Goal: Information Seeking & Learning: Check status

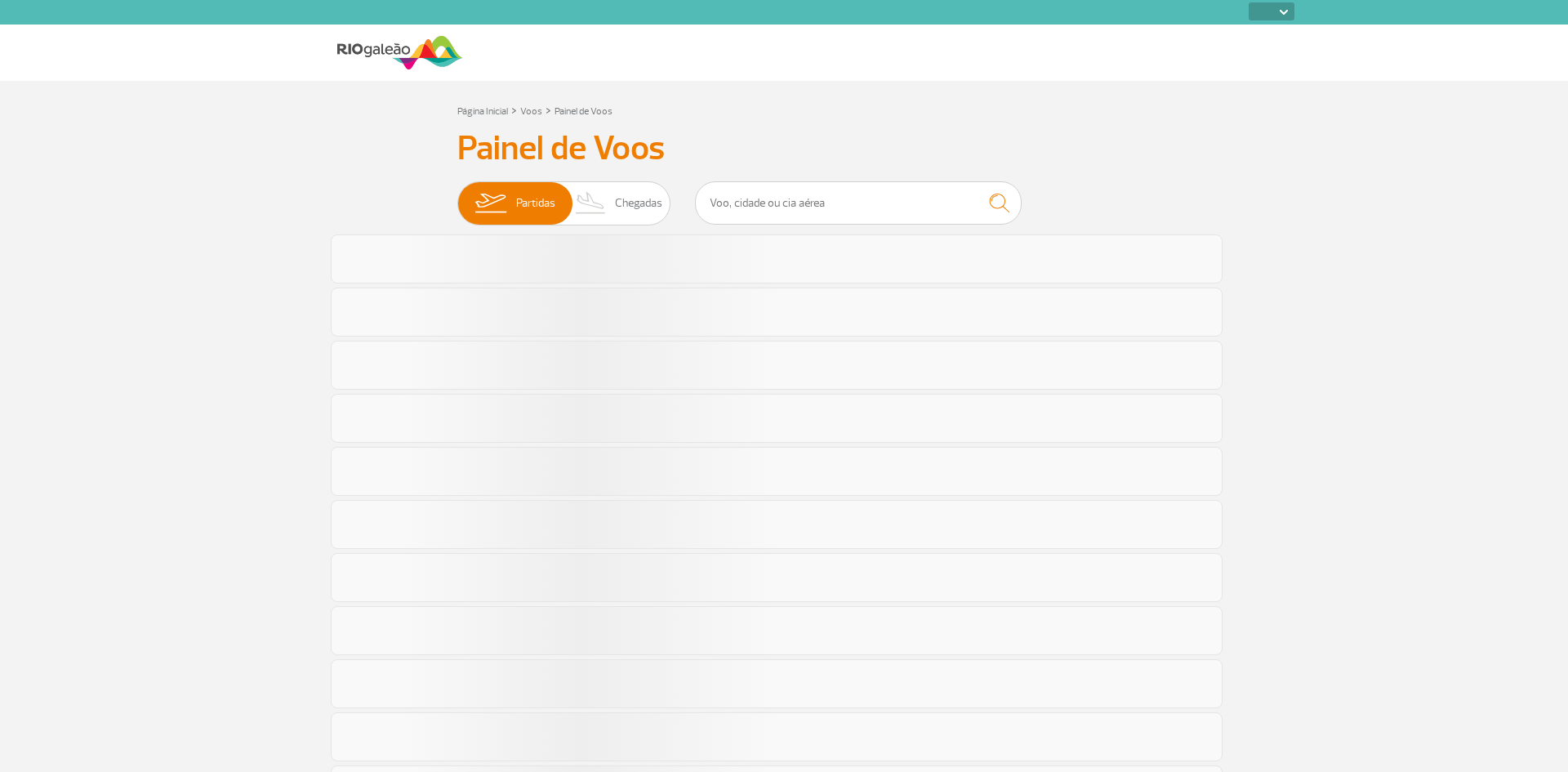
select select
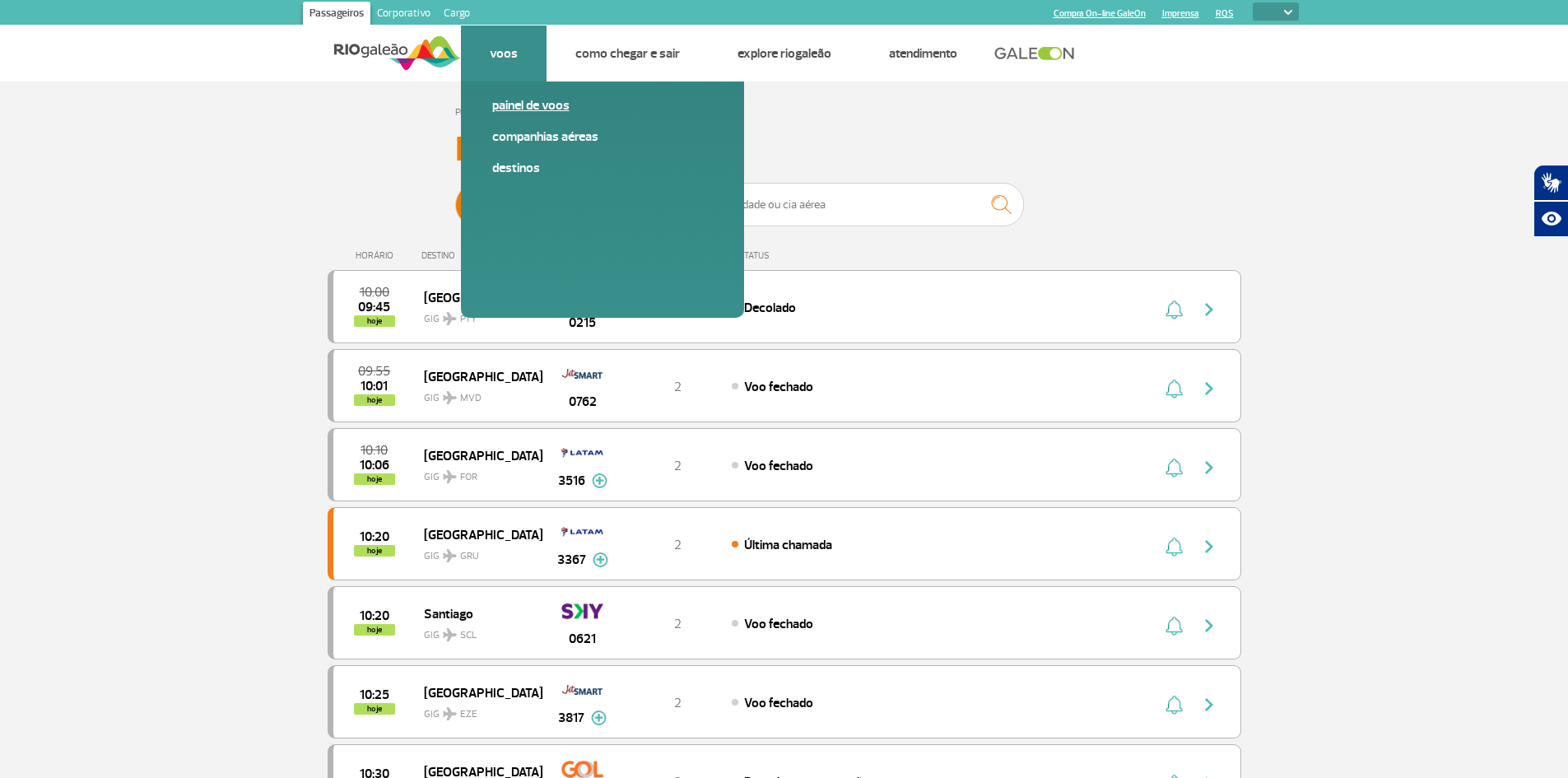
click at [514, 115] on span "Painel de voos" at bounding box center [603, 112] width 220 height 32
click at [514, 111] on link "Painel de voos" at bounding box center [603, 105] width 220 height 19
click at [514, 107] on link "Painel de voos" at bounding box center [603, 105] width 220 height 19
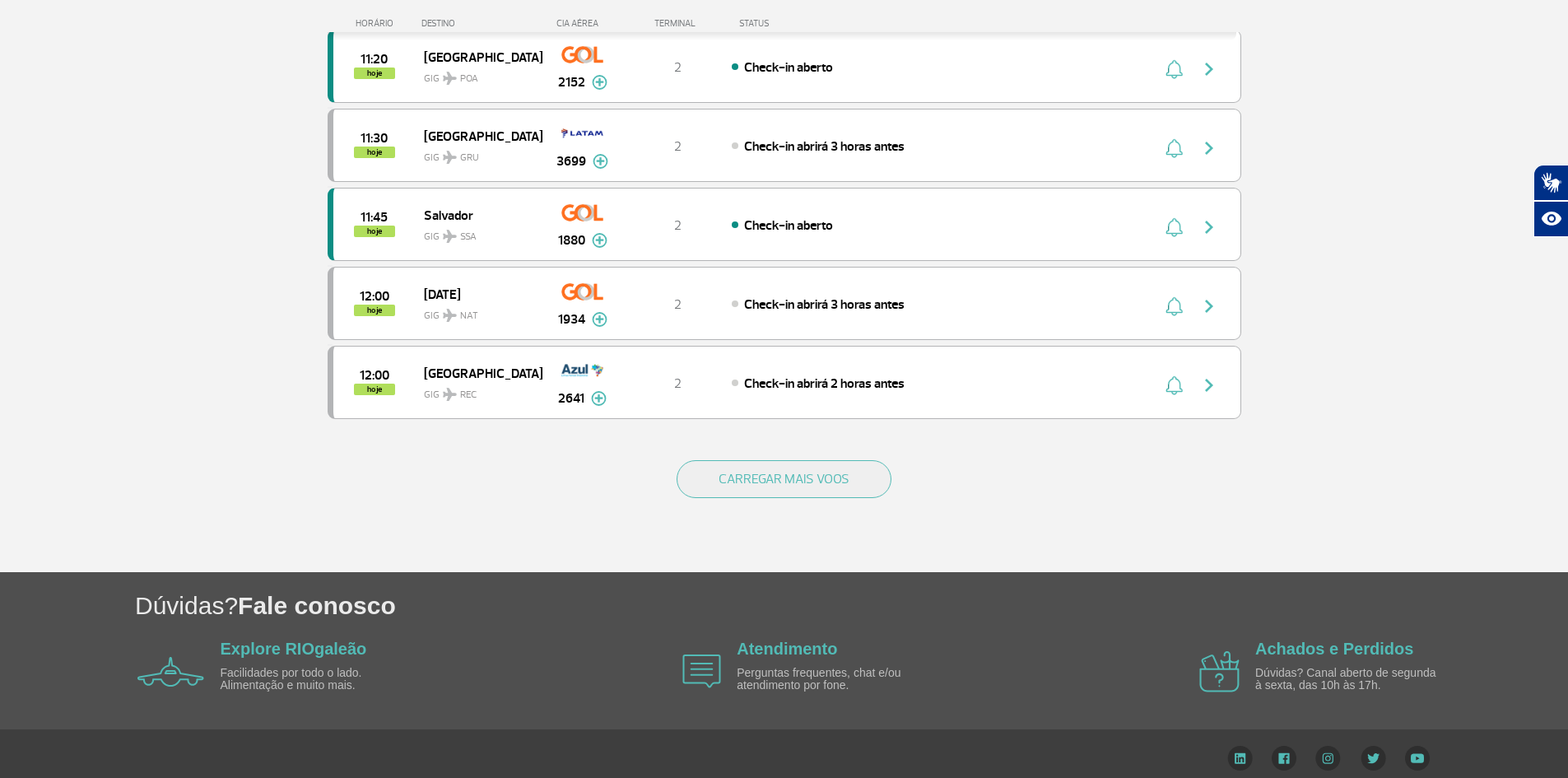
scroll to position [1453, 0]
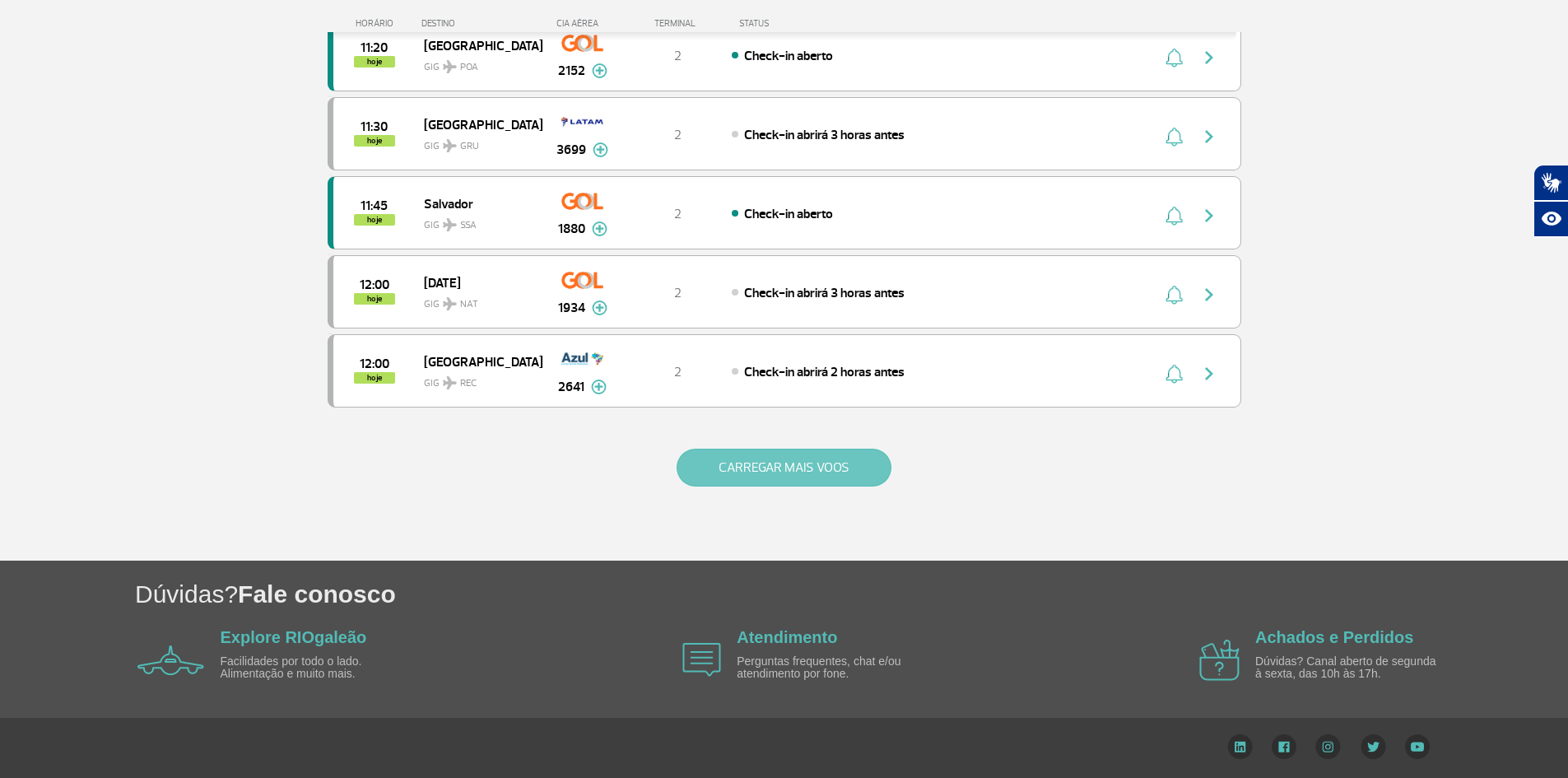
click at [783, 475] on button "CARREGAR MAIS VOOS" at bounding box center [784, 467] width 215 height 38
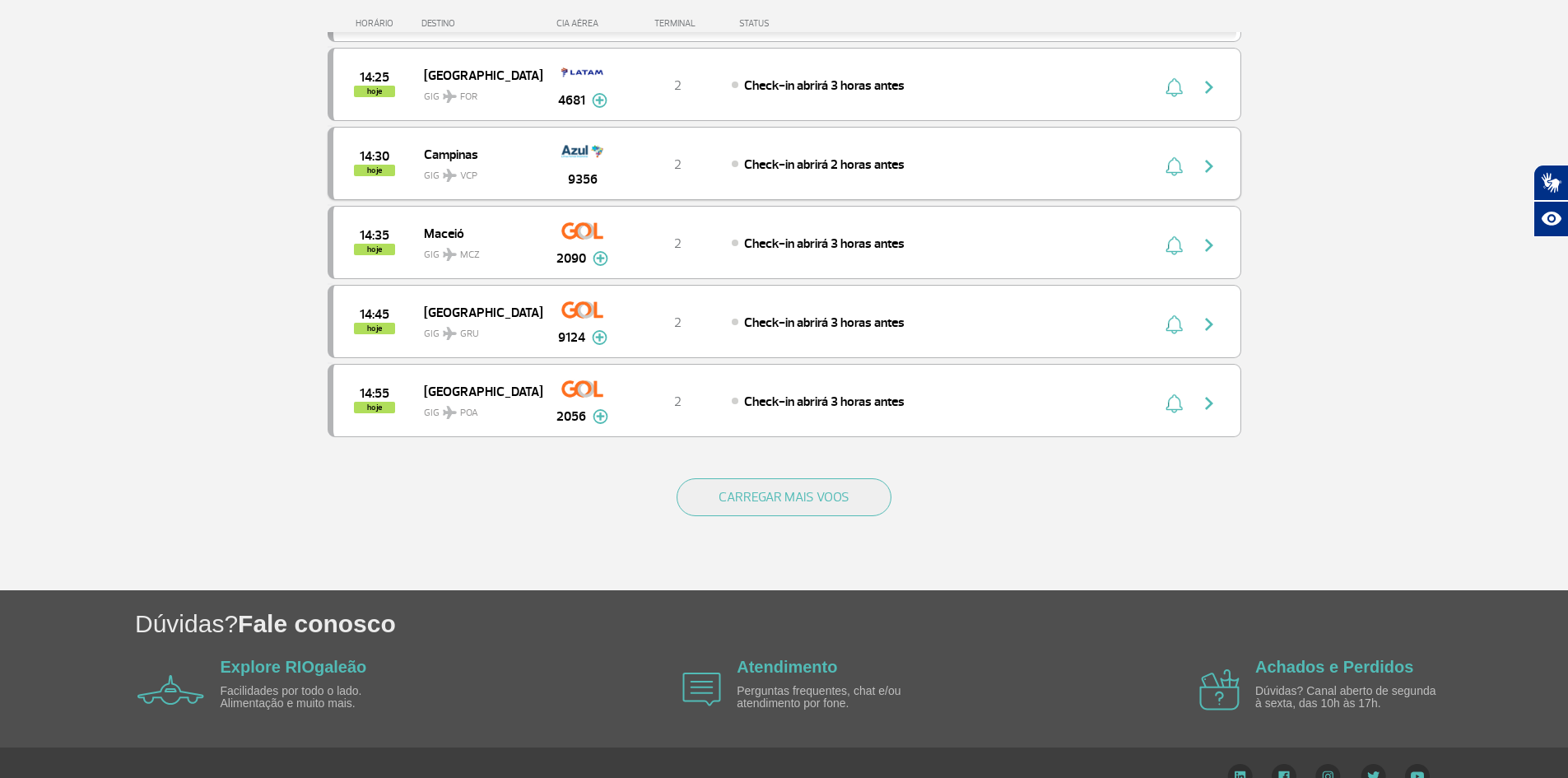
scroll to position [3022, 0]
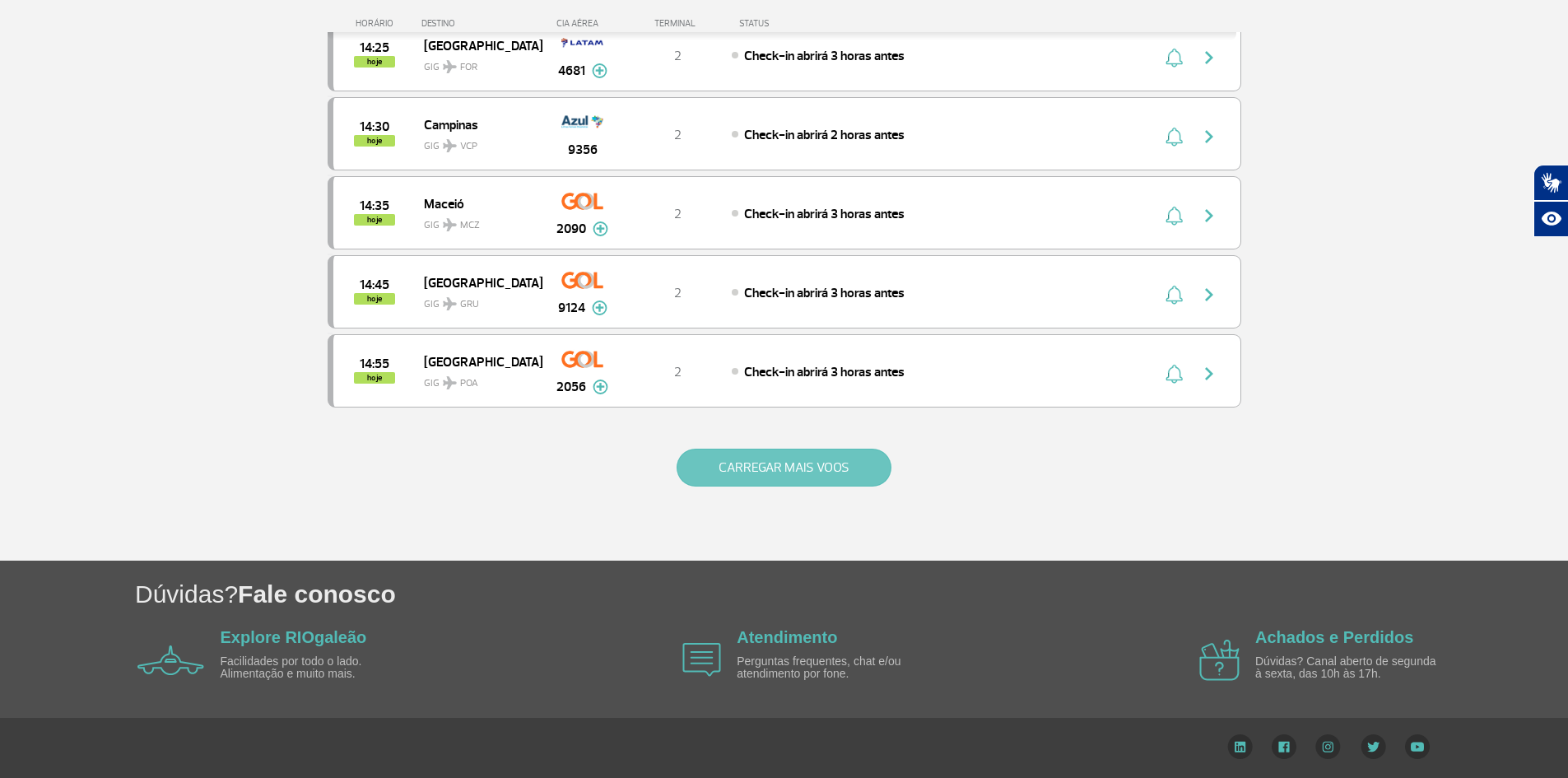
click at [739, 460] on button "CARREGAR MAIS VOOS" at bounding box center [784, 467] width 215 height 38
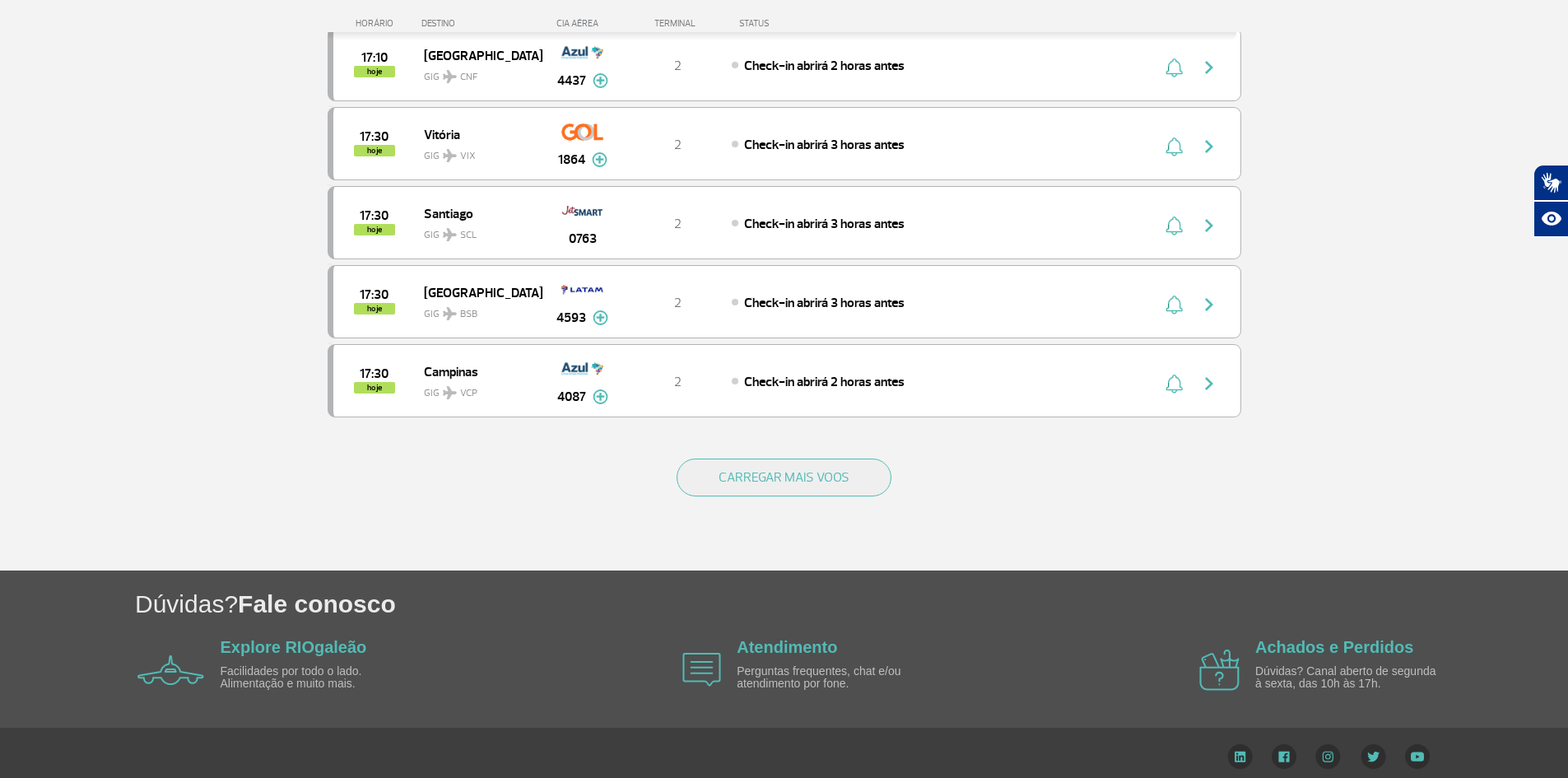
scroll to position [4591, 0]
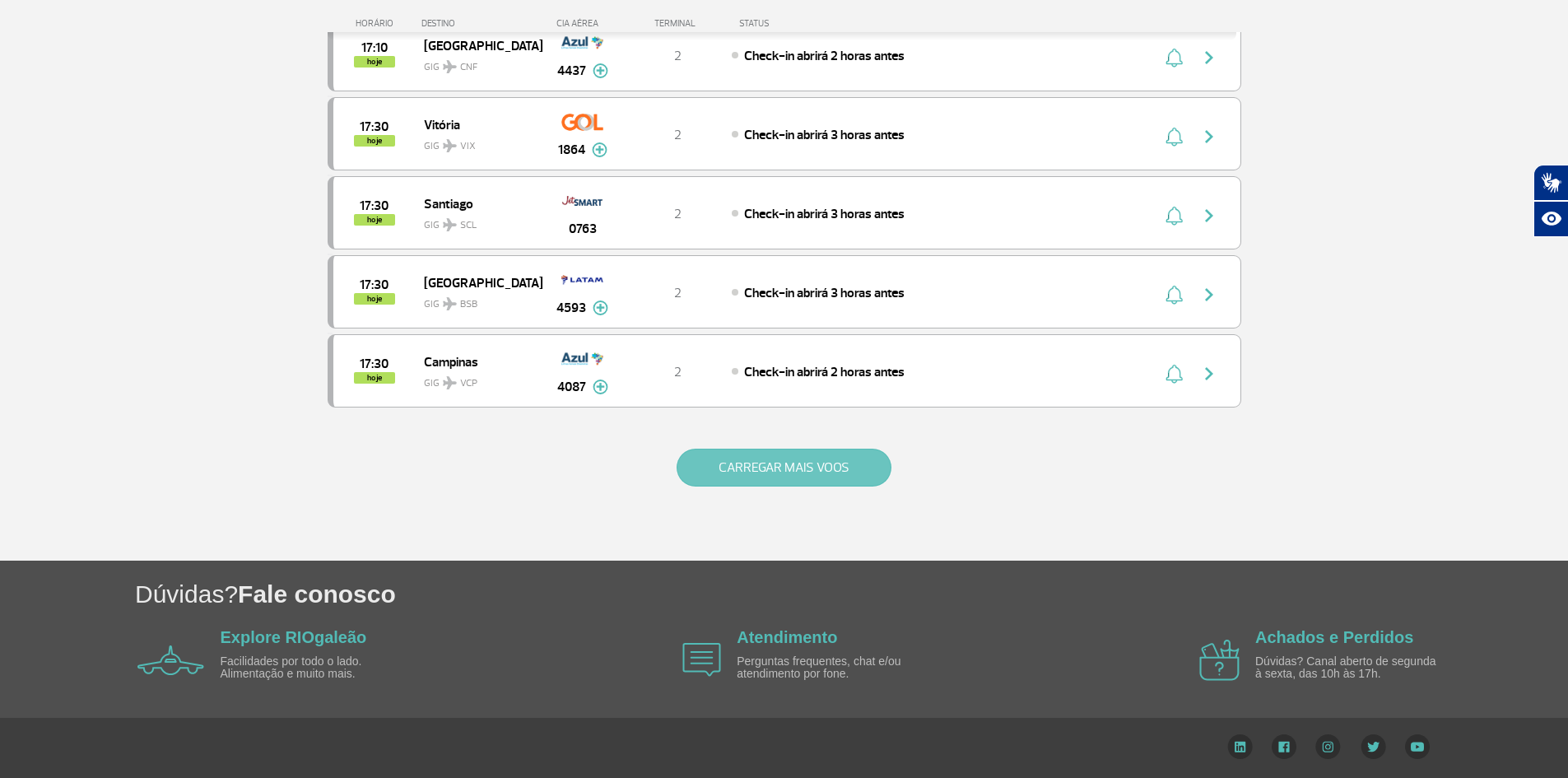
click at [743, 464] on button "CARREGAR MAIS VOOS" at bounding box center [784, 467] width 215 height 38
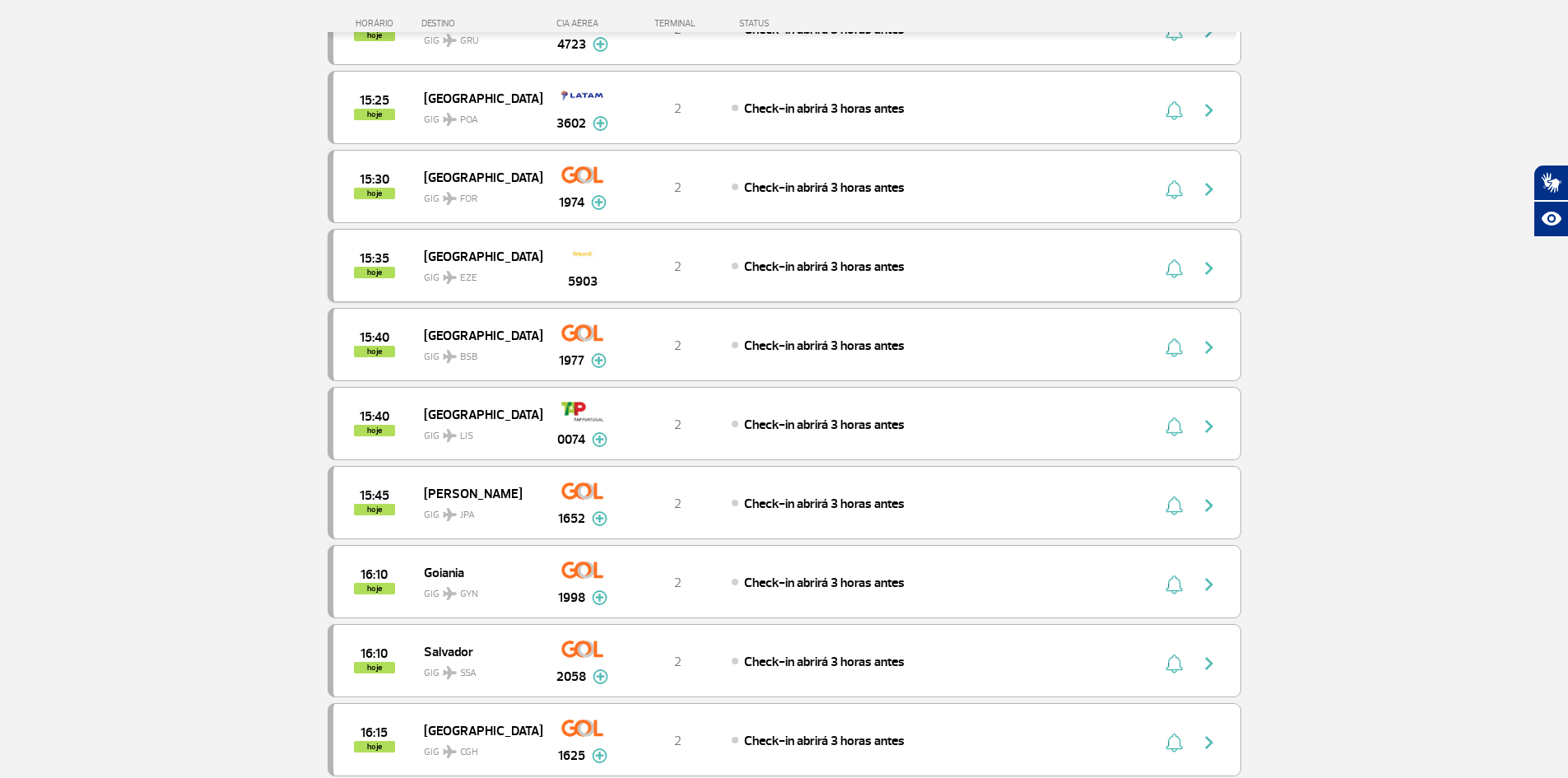
scroll to position [3521, 0]
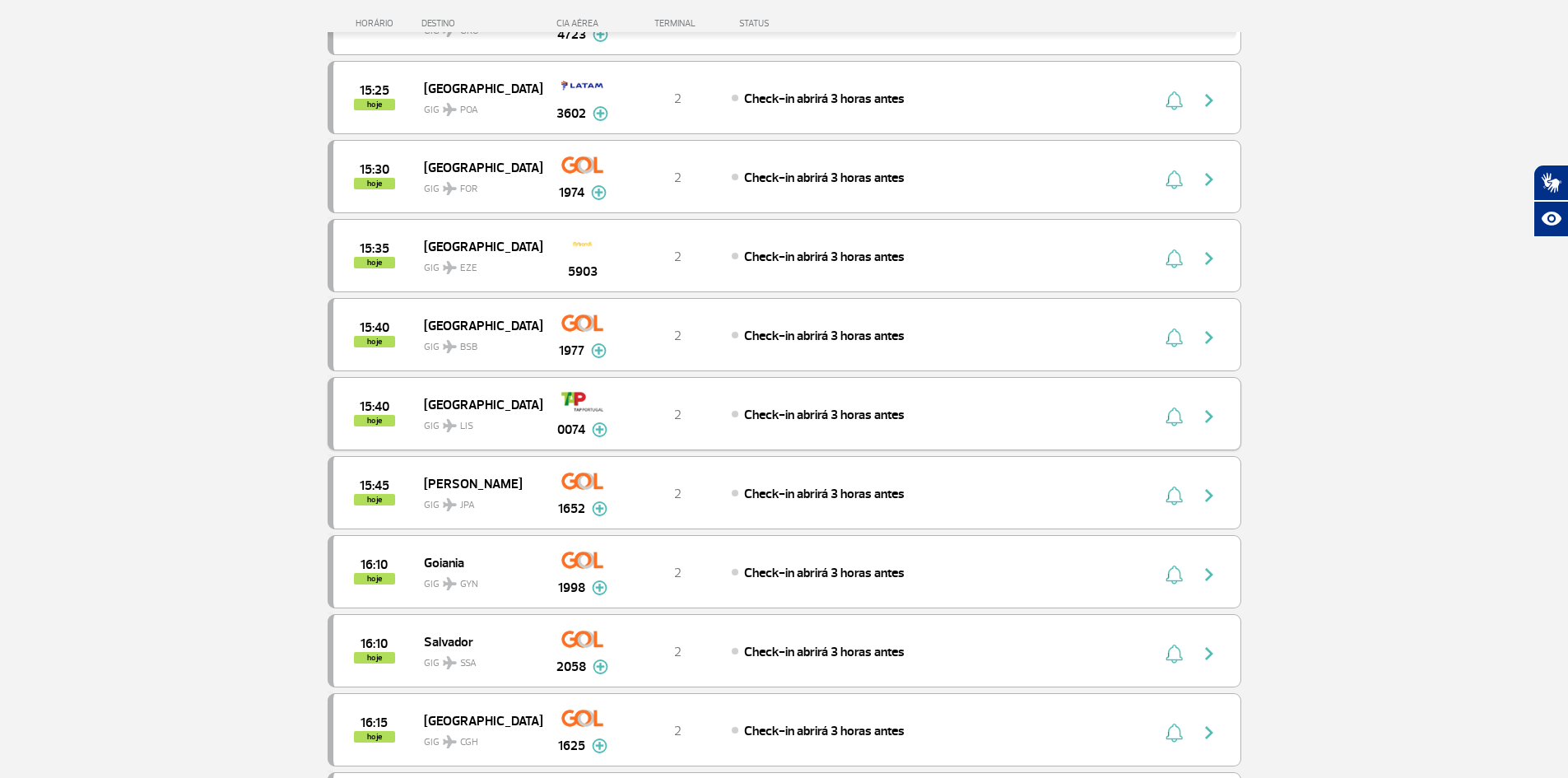
click at [599, 427] on img at bounding box center [600, 429] width 16 height 15
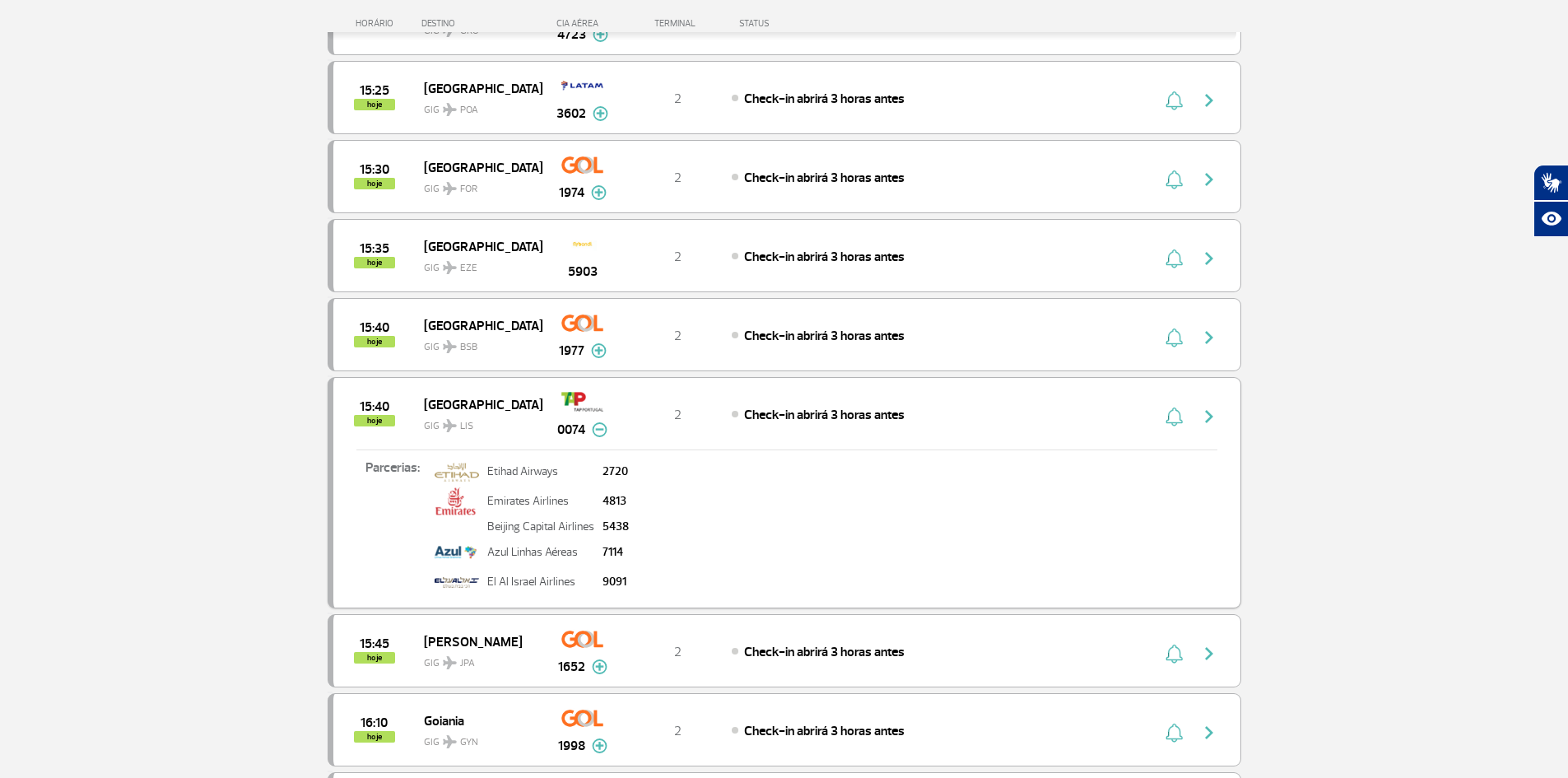
click at [599, 427] on img at bounding box center [600, 429] width 16 height 15
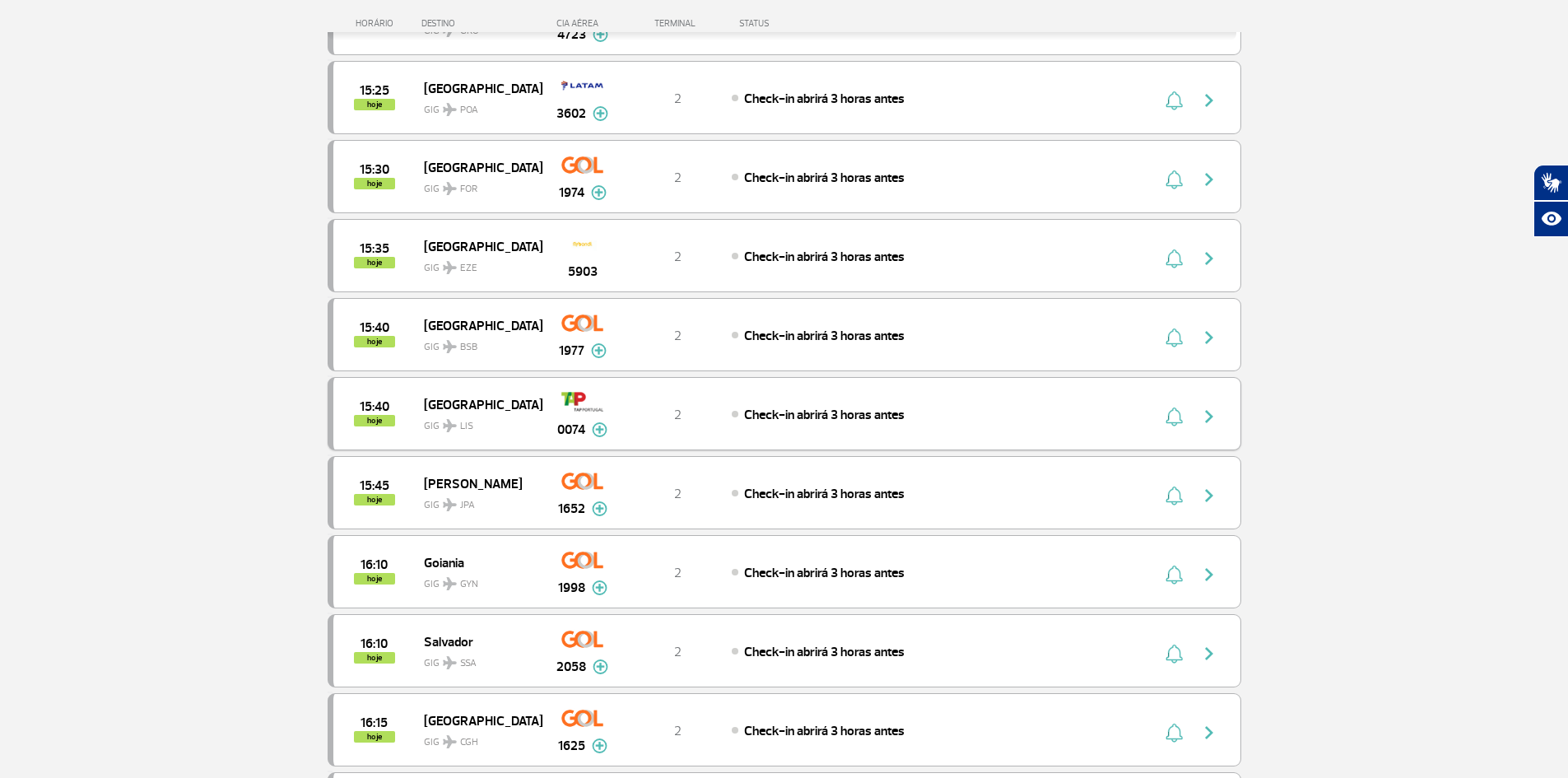
click at [1205, 418] on img "button" at bounding box center [1209, 417] width 19 height 19
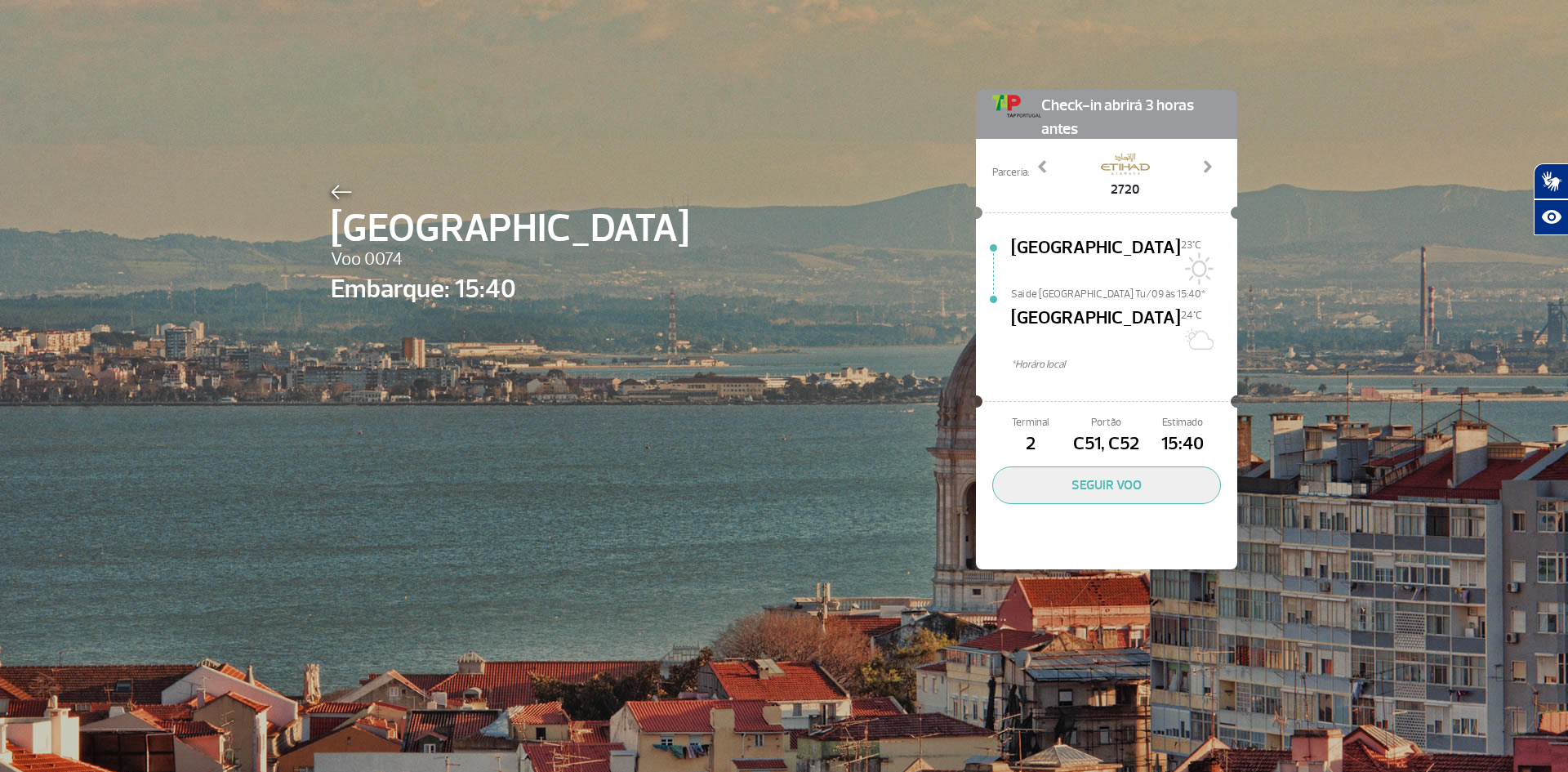
click at [1104, 287] on span "Sai de [GEOGRAPHIC_DATA] Tu/09 às 15:40*" at bounding box center [1124, 292] width 226 height 11
click at [1093, 467] on button "SEGUIR VOO" at bounding box center [1107, 485] width 229 height 38
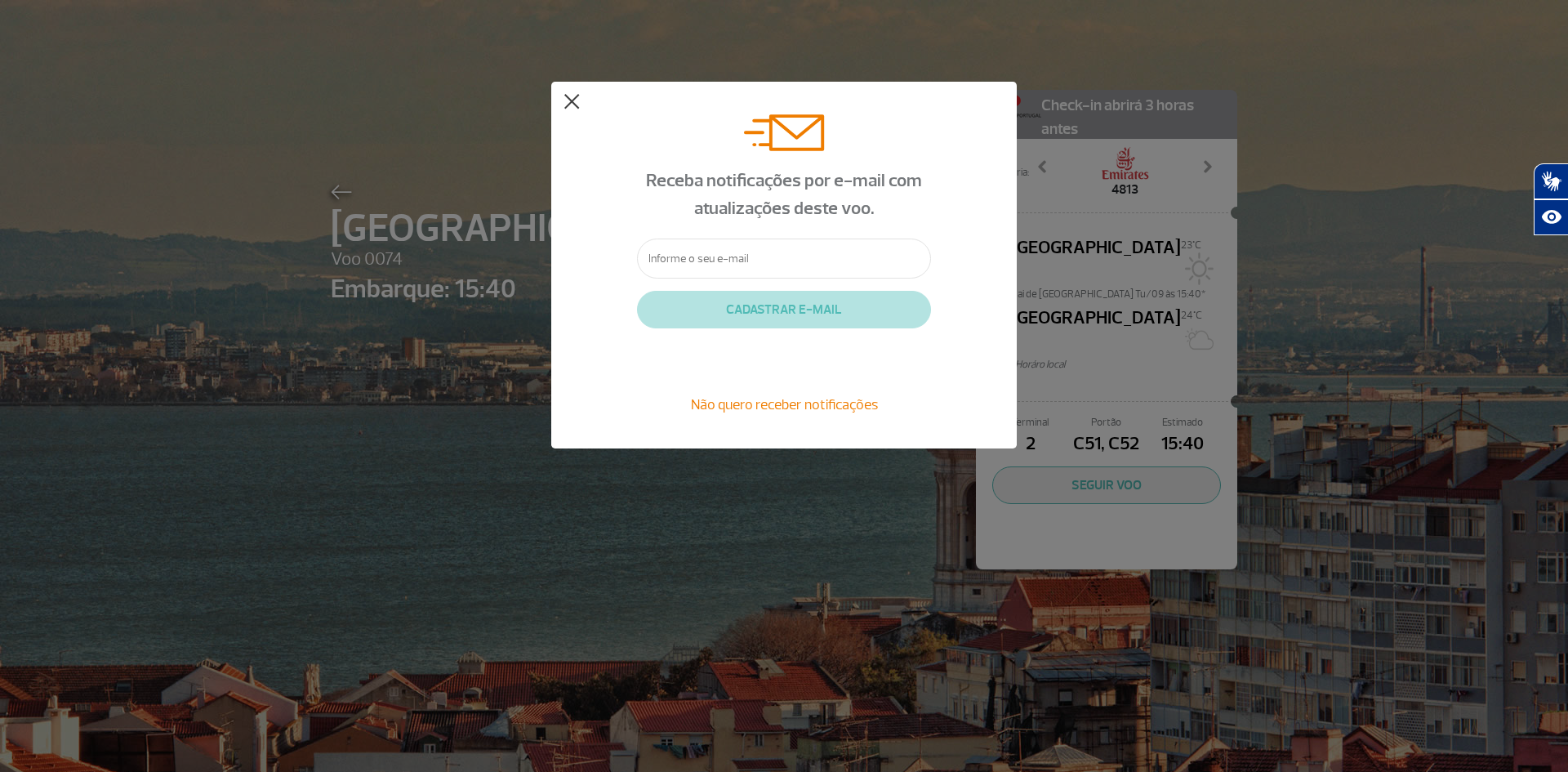
click at [579, 99] on button at bounding box center [572, 101] width 17 height 17
